Goal: Check status

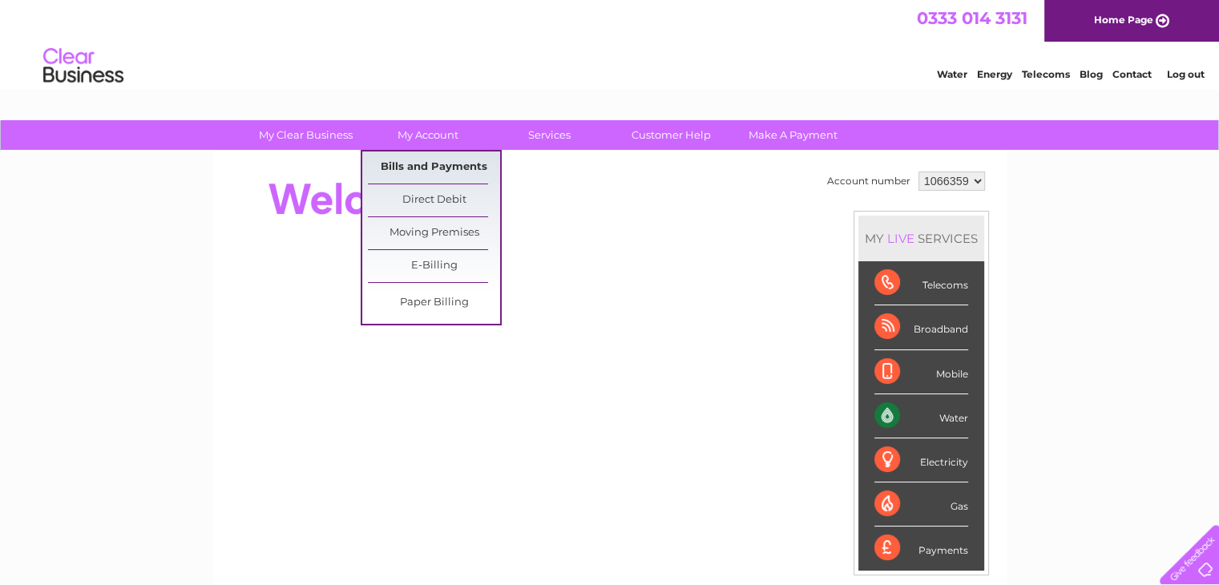
click at [436, 164] on link "Bills and Payments" at bounding box center [434, 167] width 132 height 32
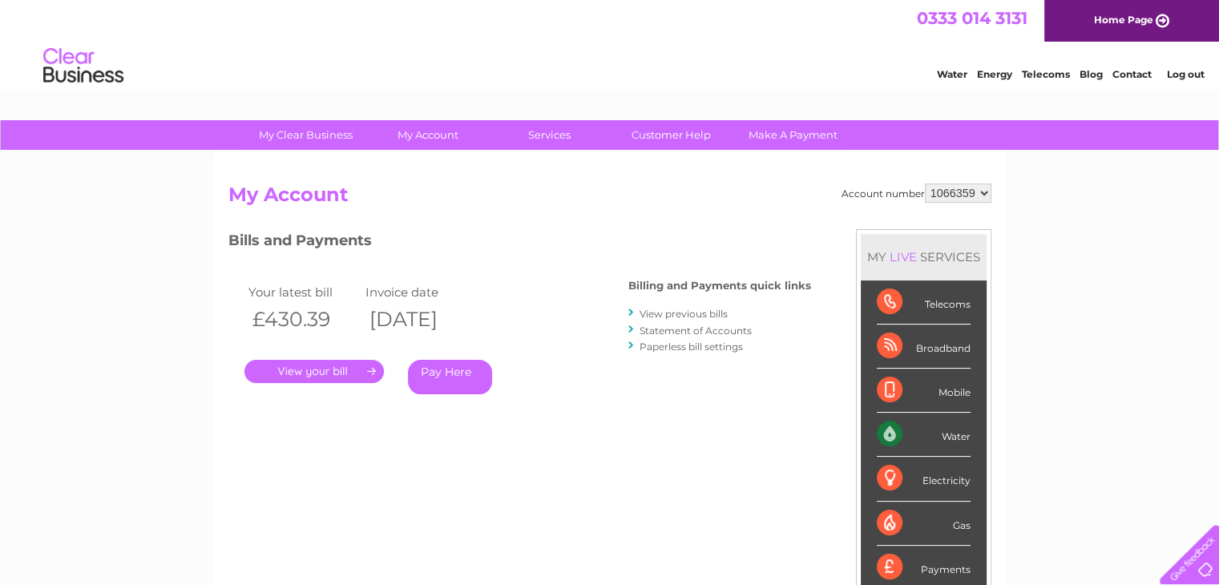
click at [324, 372] on link "." at bounding box center [313, 371] width 139 height 23
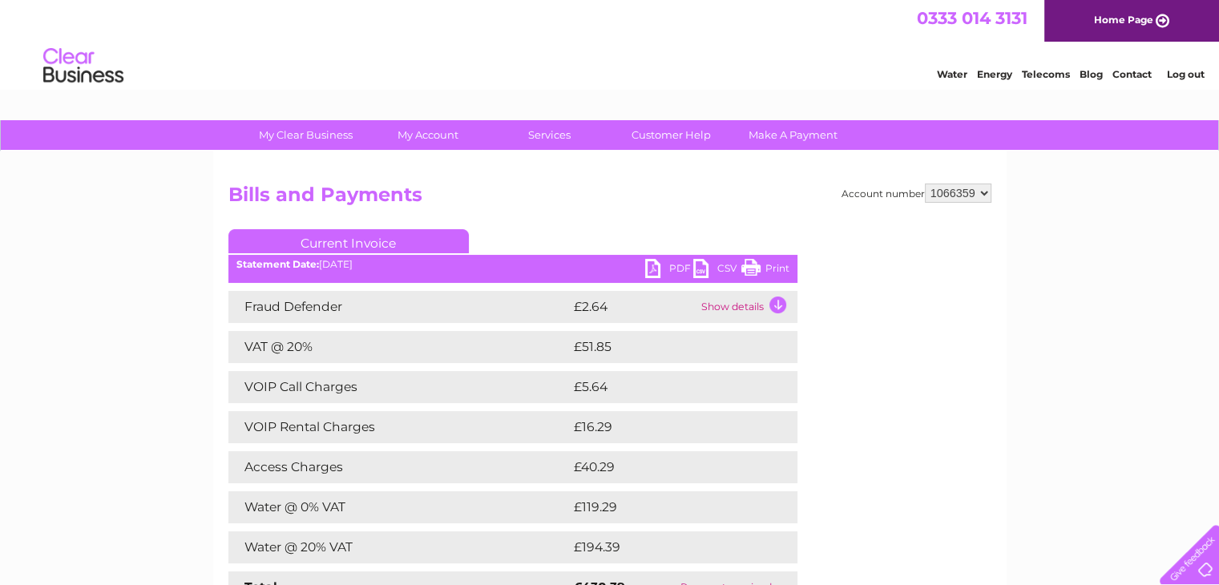
click at [652, 275] on link "PDF" at bounding box center [669, 270] width 48 height 23
